Goal: Information Seeking & Learning: Learn about a topic

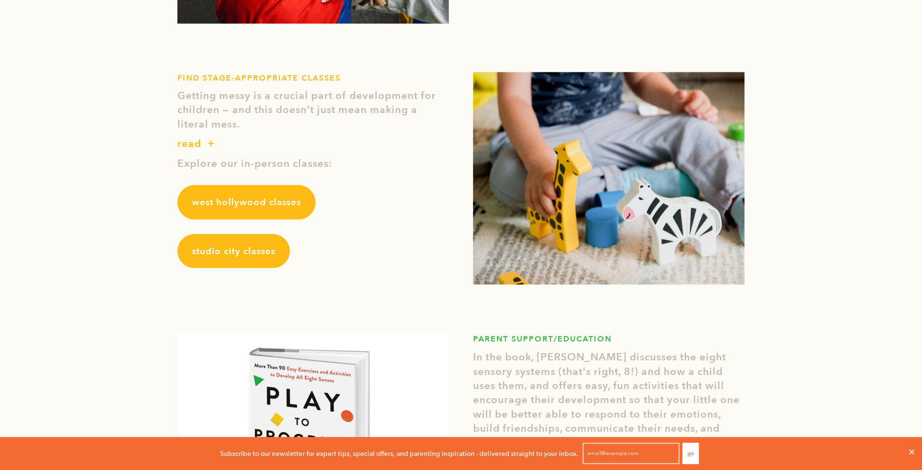
scroll to position [1163, 0]
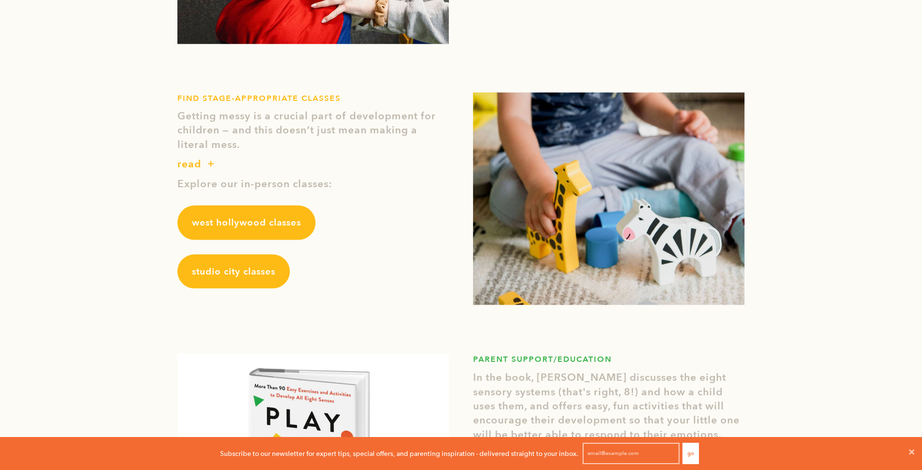
click at [235, 263] on link "studio city classes" at bounding box center [233, 271] width 112 height 34
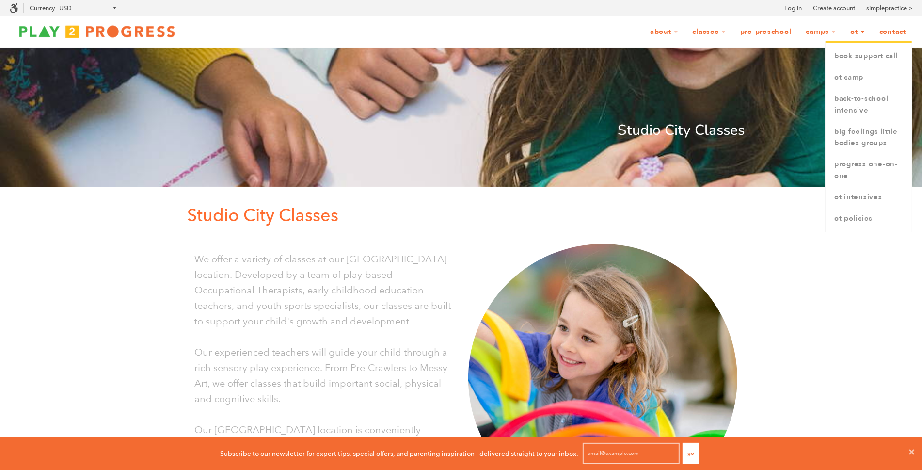
click at [855, 31] on link "OT" at bounding box center [857, 32] width 27 height 18
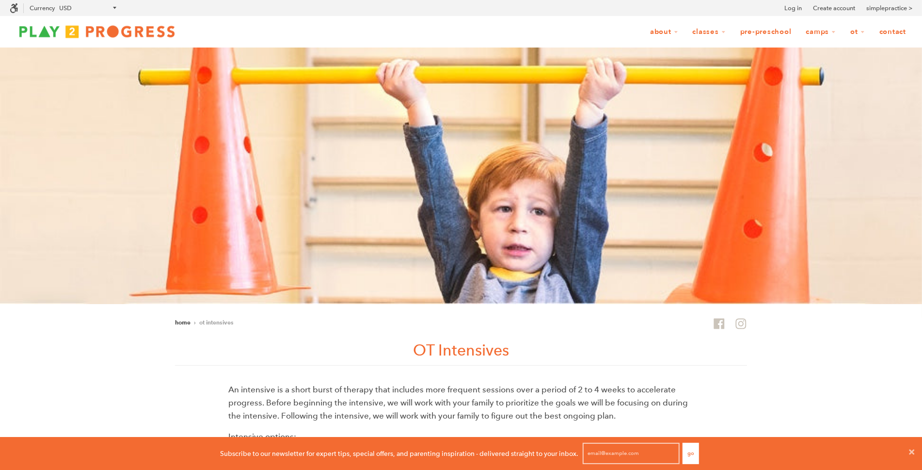
scroll to position [194, 0]
